Goal: Check status: Verify the current state of an ongoing process or item

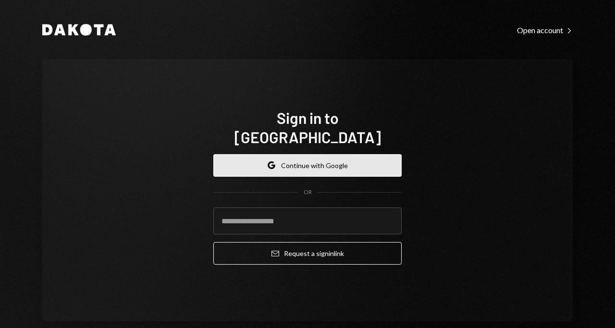
click at [282, 155] on button "Google Continue with Google" at bounding box center [307, 165] width 188 height 23
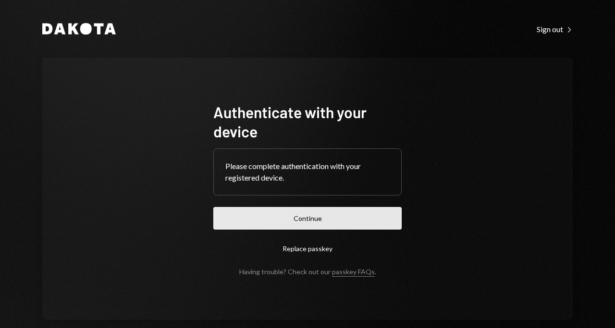
click at [371, 216] on button "Continue" at bounding box center [307, 218] width 188 height 23
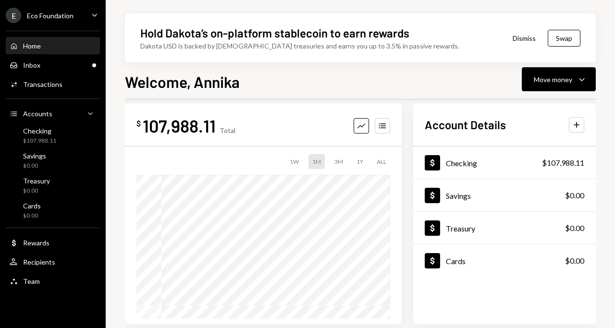
scroll to position [13, 0]
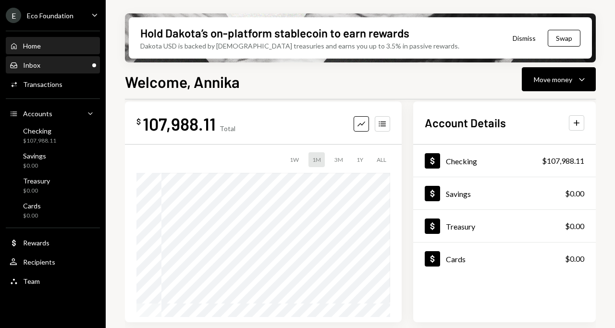
click at [37, 63] on div "Inbox" at bounding box center [31, 65] width 17 height 8
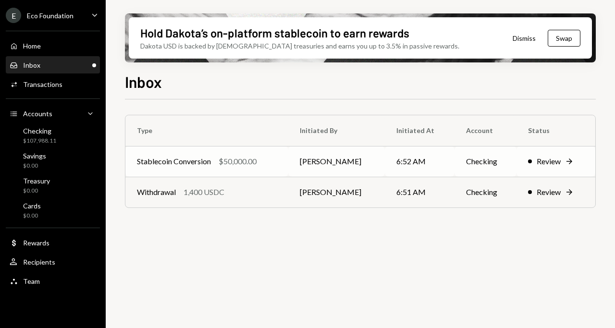
click at [288, 161] on td "Stablecoin Conversion $50,000.00" at bounding box center [206, 161] width 163 height 31
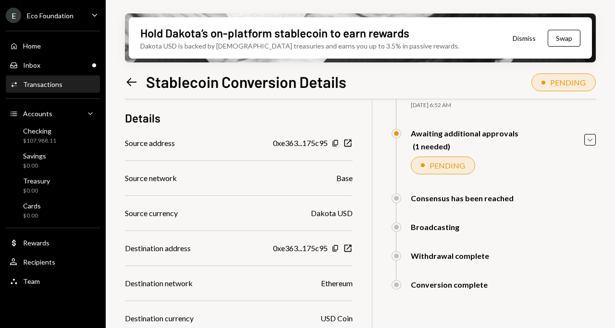
scroll to position [236, 0]
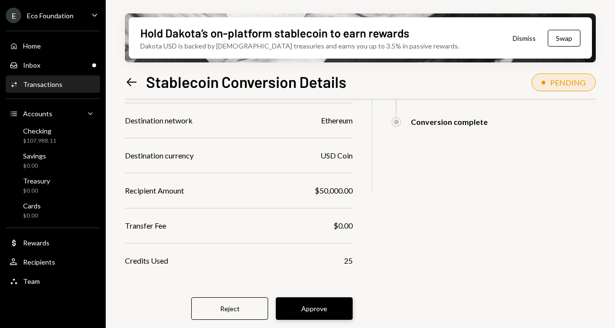
click at [326, 306] on button "Approve" at bounding box center [314, 309] width 77 height 23
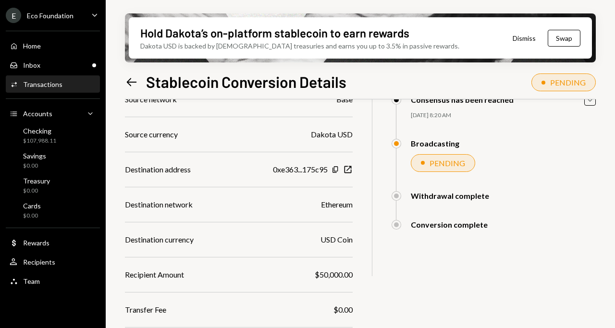
scroll to position [24, 0]
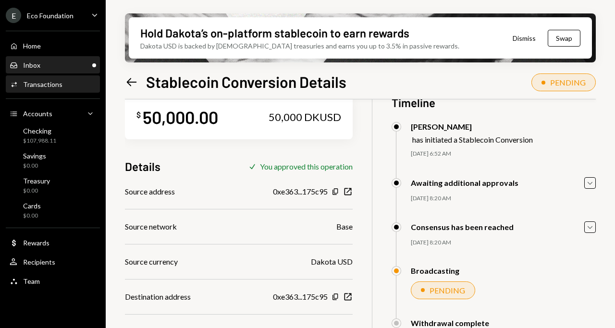
click at [65, 56] on div "Home Home Inbox Inbox Activities Transactions Accounts Accounts Caret Down Chec…" at bounding box center [53, 158] width 106 height 267
click at [65, 59] on div "Inbox Inbox" at bounding box center [53, 65] width 87 height 16
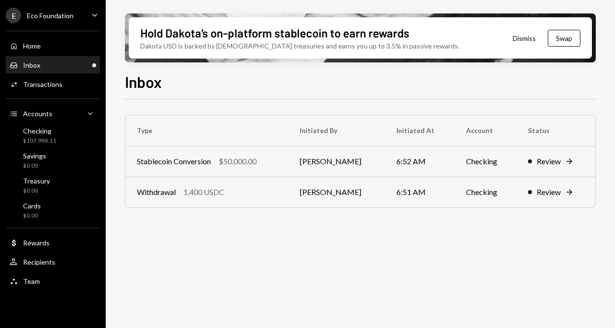
click at [65, 59] on div "Inbox Inbox" at bounding box center [53, 65] width 87 height 16
click at [208, 187] on div "1,400 USDC" at bounding box center [204, 193] width 41 height 12
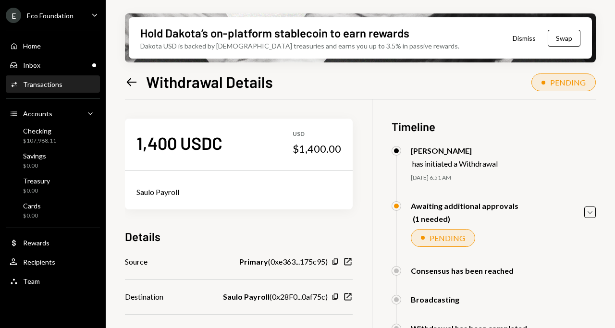
scroll to position [77, 0]
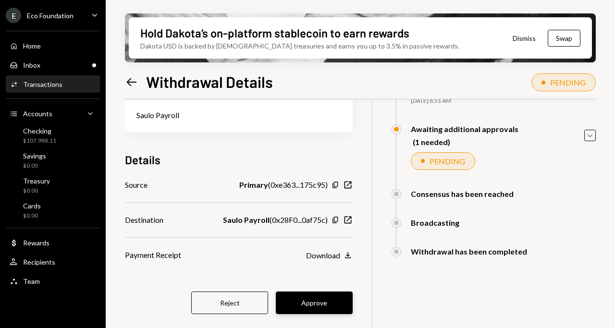
click at [315, 308] on button "Approve" at bounding box center [314, 303] width 77 height 23
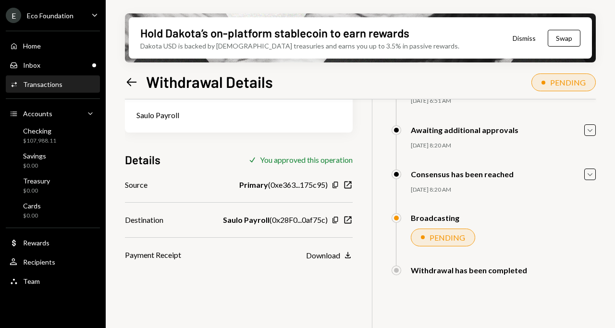
click at [129, 77] on icon "Left Arrow" at bounding box center [131, 81] width 13 height 13
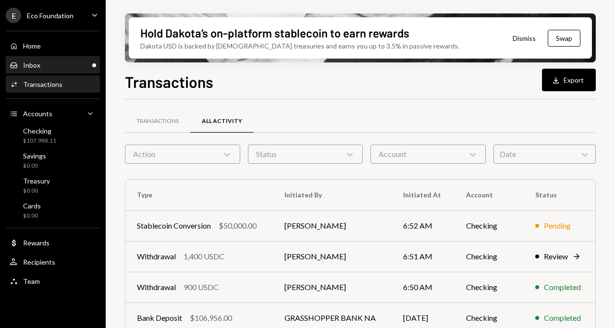
click at [61, 72] on div "Inbox Inbox" at bounding box center [53, 65] width 87 height 16
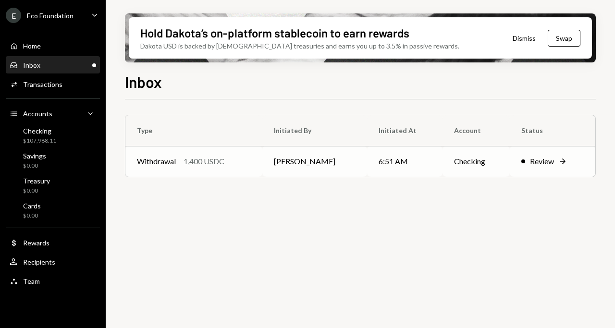
click at [244, 164] on div "Withdrawal 1,400 USDC" at bounding box center [194, 162] width 114 height 12
